Goal: Information Seeking & Learning: Learn about a topic

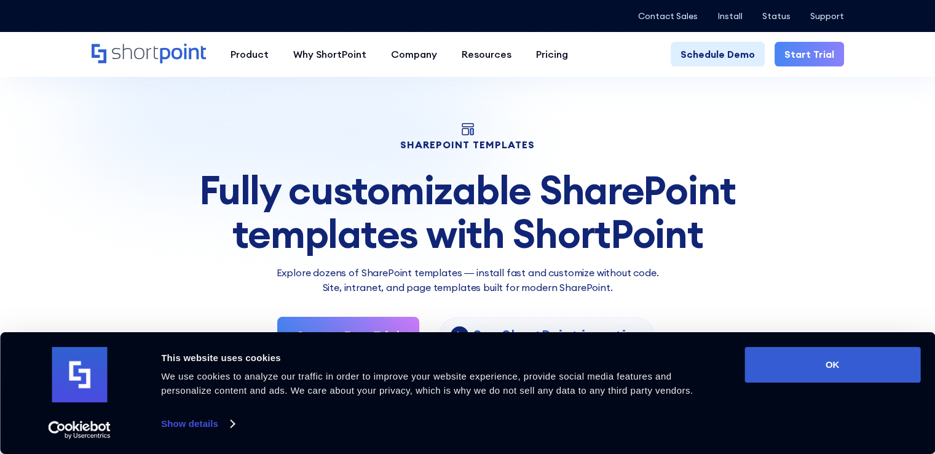
scroll to position [211, 0]
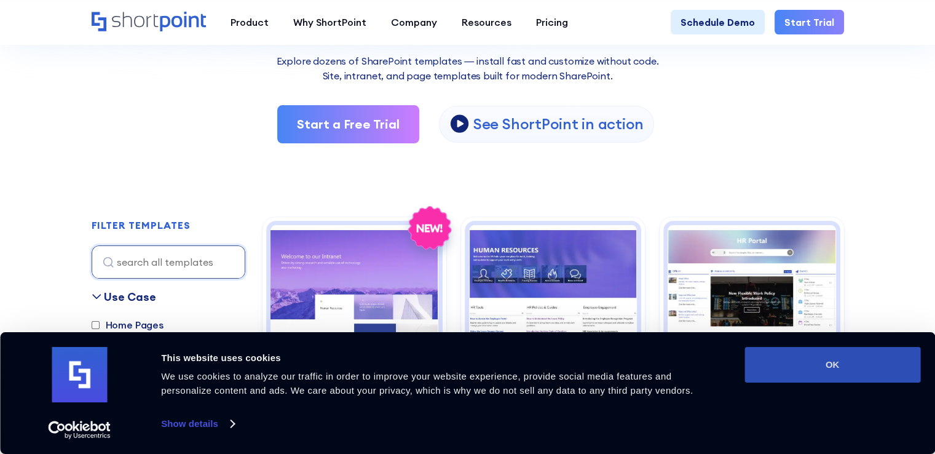
click at [805, 362] on button "OK" at bounding box center [832, 365] width 176 height 36
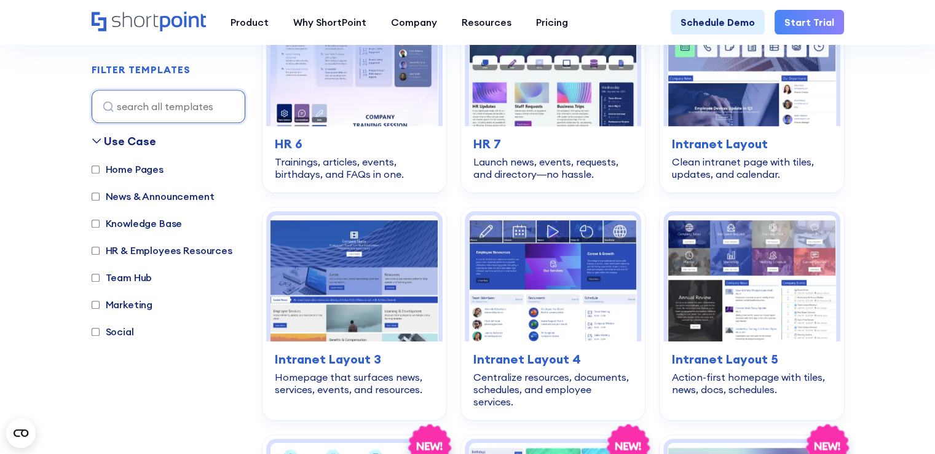
scroll to position [880, 0]
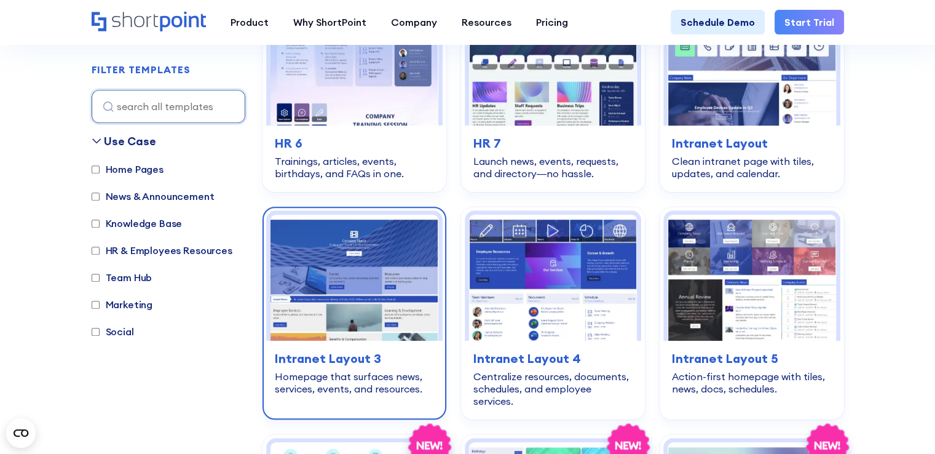
click at [337, 296] on img at bounding box center [354, 278] width 168 height 126
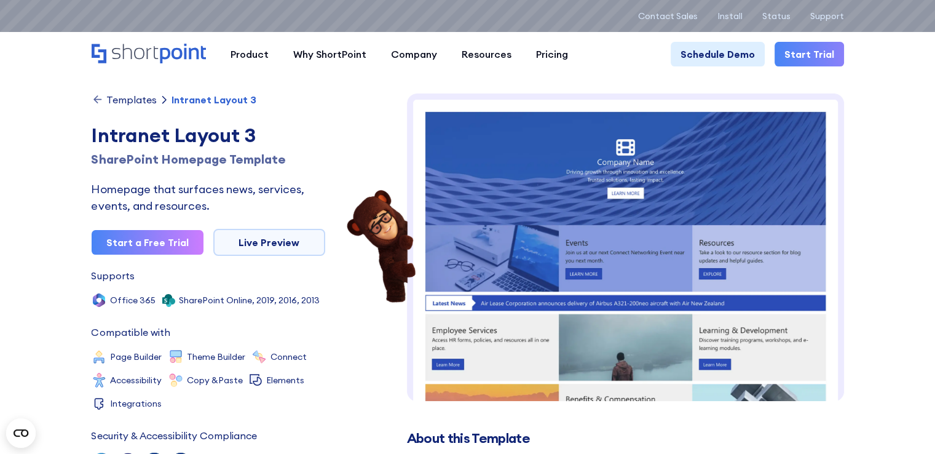
scroll to position [108, 0]
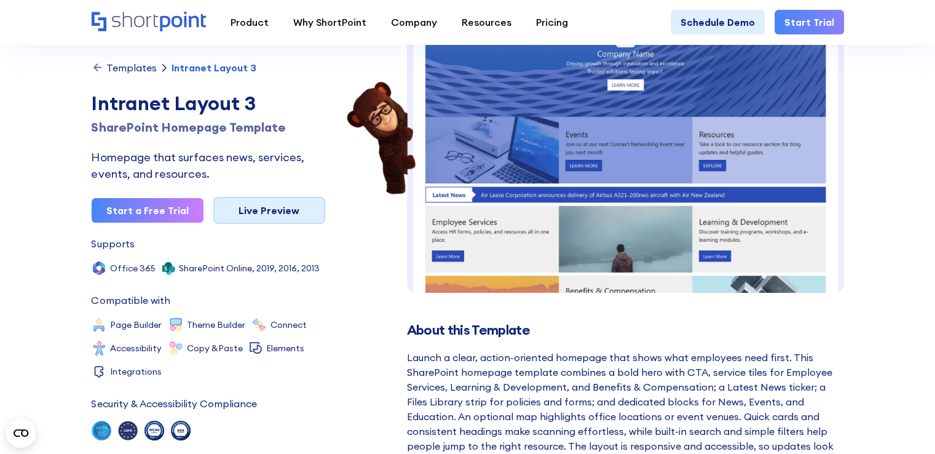
click at [245, 219] on link "Live Preview" at bounding box center [269, 210] width 112 height 27
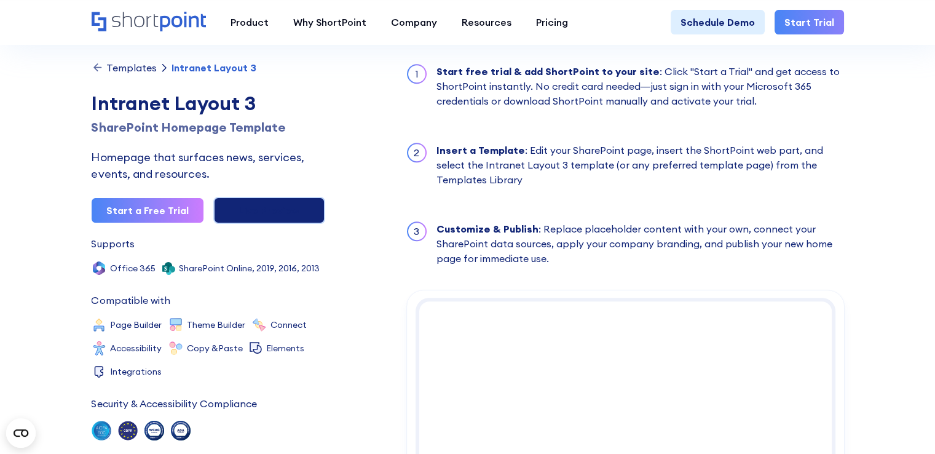
scroll to position [1047, 0]
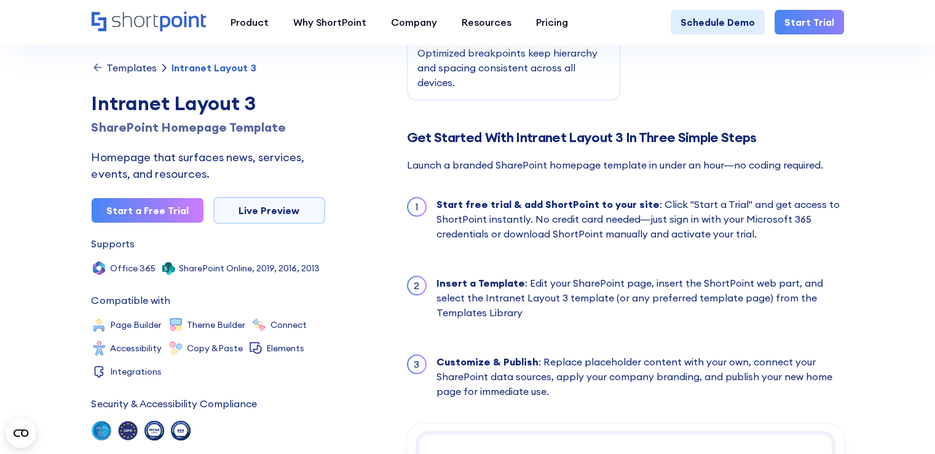
click at [140, 66] on div "Templates" at bounding box center [131, 68] width 50 height 10
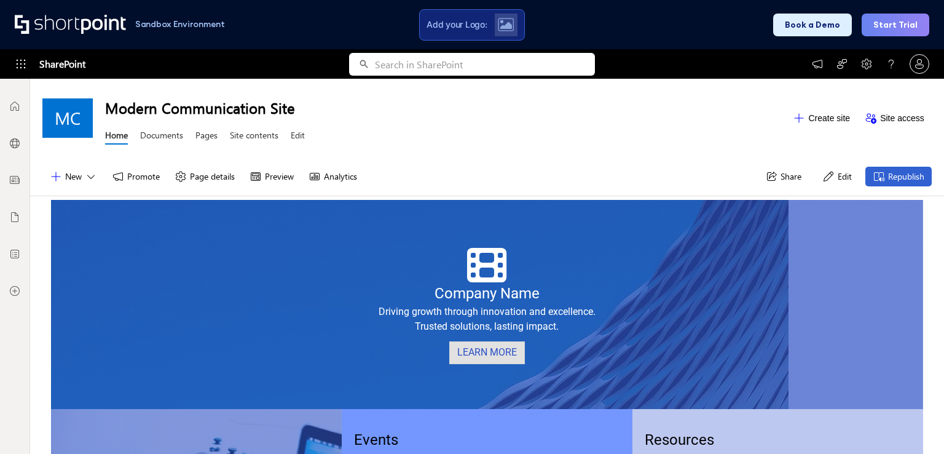
click at [466, 347] on link "LEARN MORE" at bounding box center [487, 352] width 76 height 23
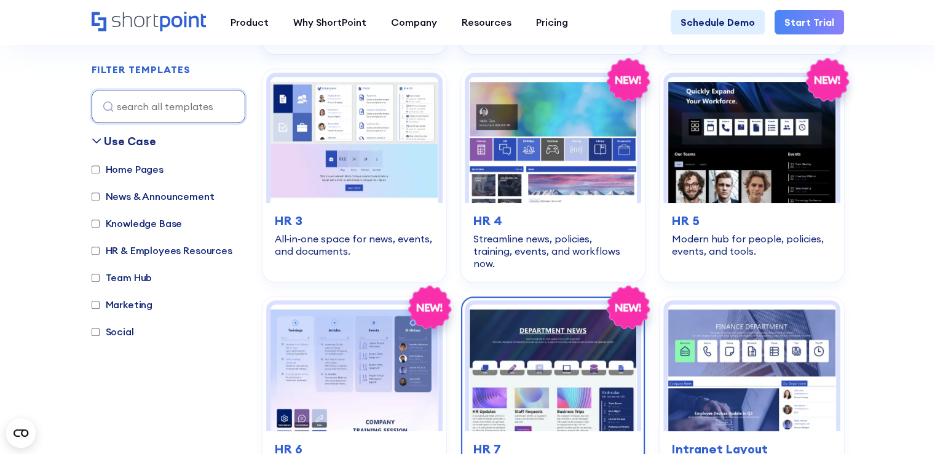
scroll to position [573, 0]
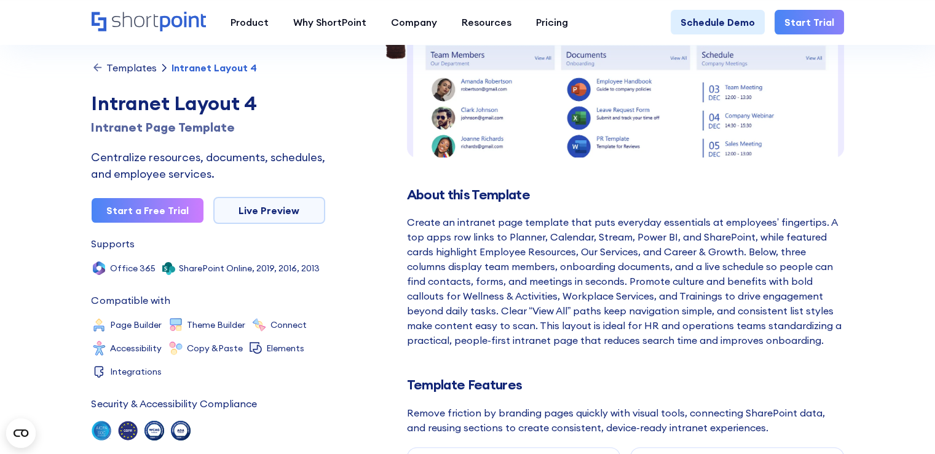
scroll to position [250, 0]
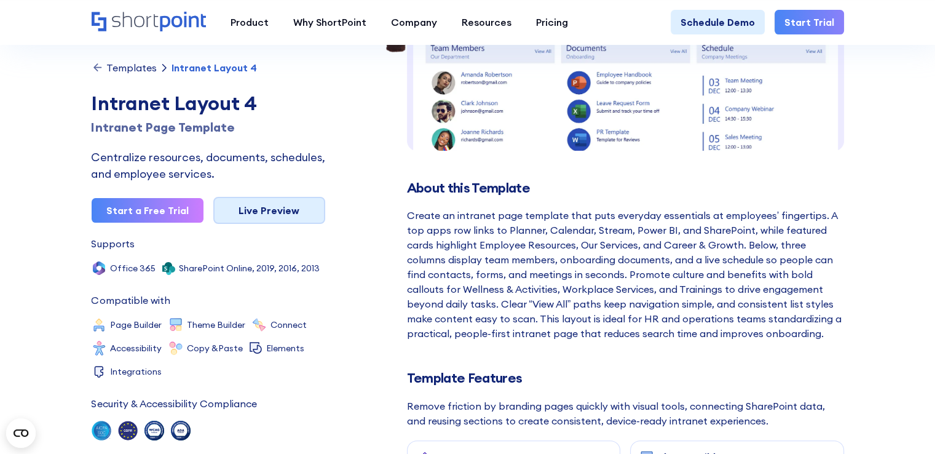
click at [260, 211] on link "Live Preview" at bounding box center [269, 210] width 112 height 27
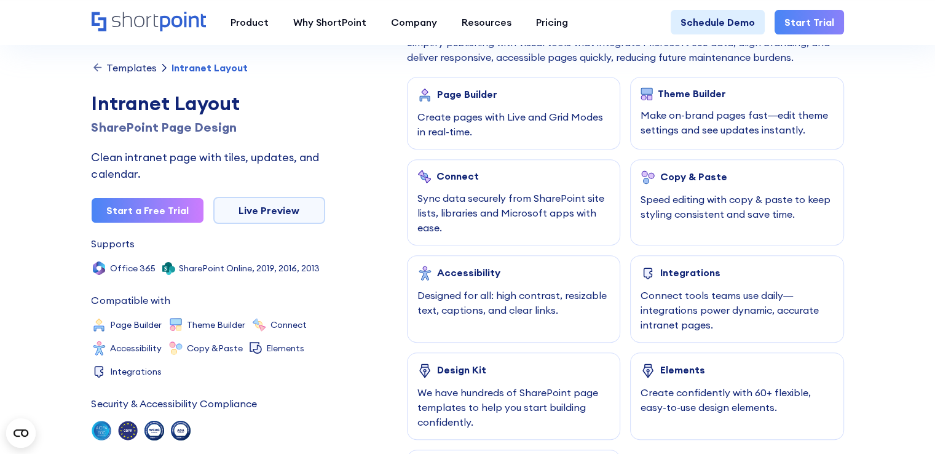
scroll to position [616, 0]
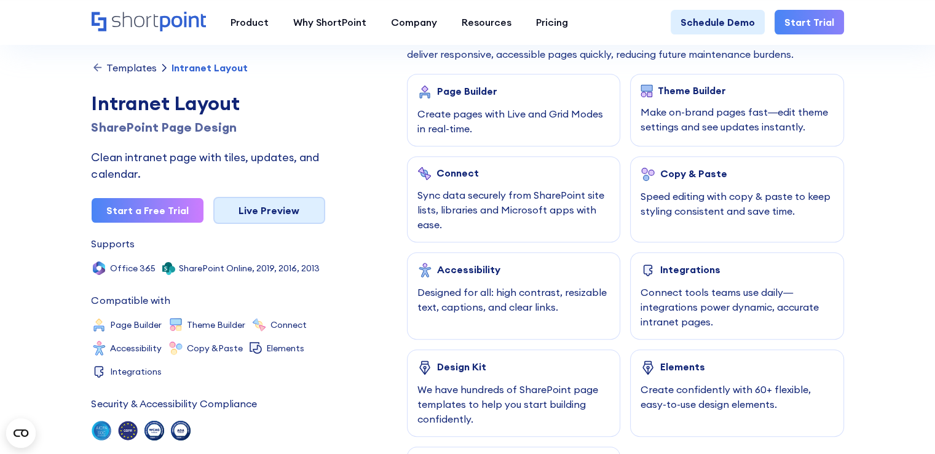
click at [262, 216] on link "Live Preview" at bounding box center [269, 210] width 112 height 27
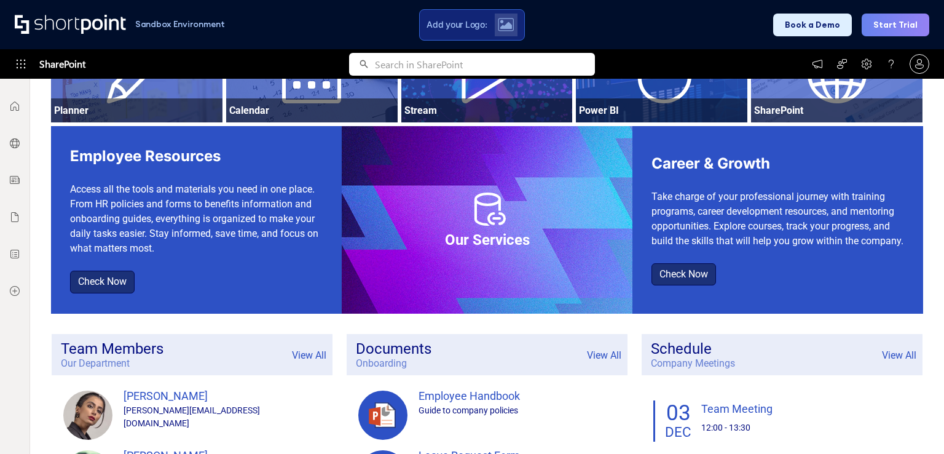
scroll to position [7, 0]
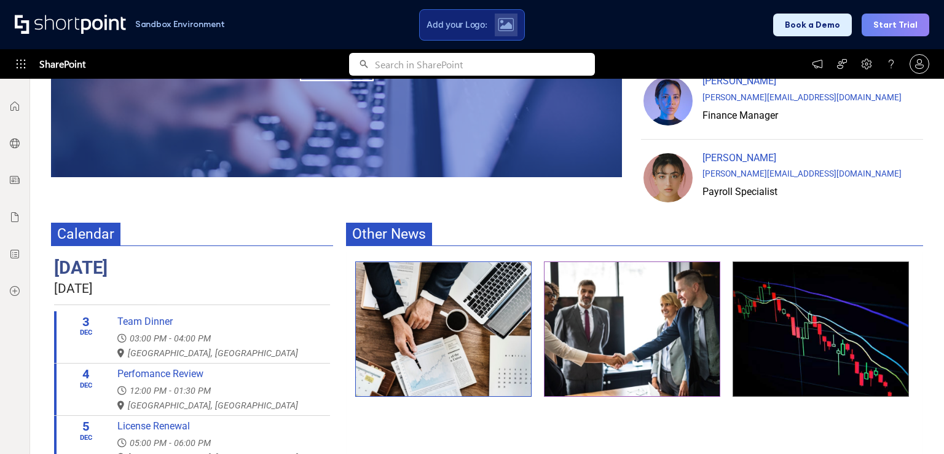
scroll to position [565, 0]
